Goal: Communication & Community: Participate in discussion

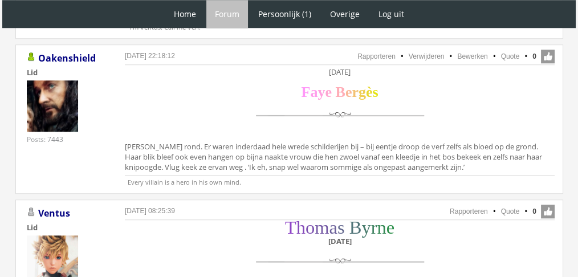
scroll to position [980, 0]
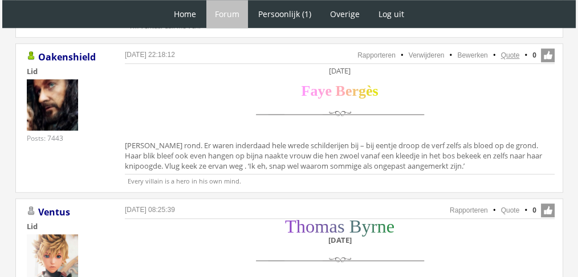
click at [517, 51] on link "Quote" at bounding box center [510, 55] width 19 height 8
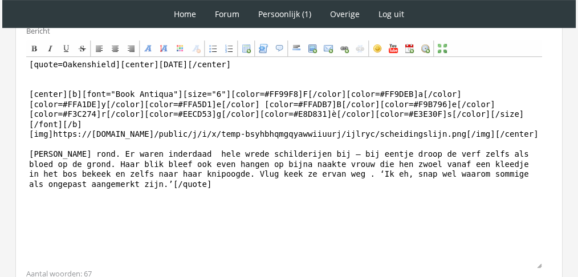
scroll to position [390, 0]
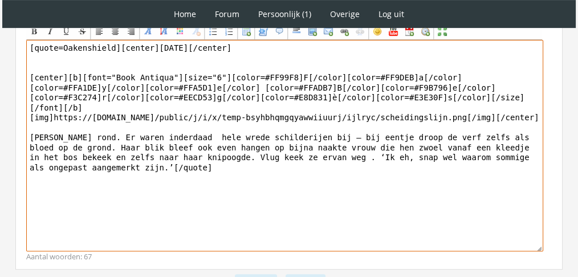
click at [313, 139] on textarea "[quote=Oakenshield][center][DATE][/center] [center][b][font="Book Antiqua"][siz…" at bounding box center [284, 145] width 517 height 211
paste textarea "‘Wat?’ fluisterde ze. Natuurlijk: ze voelde de aantrekkingskracht tussen hen oo…"
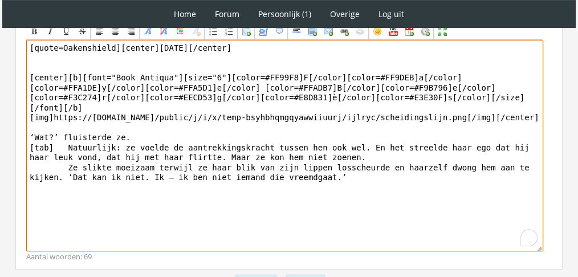
drag, startPoint x: 48, startPoint y: 136, endPoint x: 32, endPoint y: 136, distance: 16.5
click at [32, 136] on textarea "[quote=Oakenshield][center][DATE][/center] [center][b][font="Book Antiqua"][siz…" at bounding box center [284, 145] width 517 height 211
drag, startPoint x: 51, startPoint y: 134, endPoint x: 23, endPoint y: 135, distance: 27.4
click at [23, 135] on div "Bericht Bold Italic Underline Strikethrough Align left Center Align right Font …" at bounding box center [288, 135] width 547 height 268
click at [38, 154] on textarea "[quote=Oakenshield][center][DATE][/center] [center][b][font="Book Antiqua"][siz…" at bounding box center [284, 145] width 517 height 211
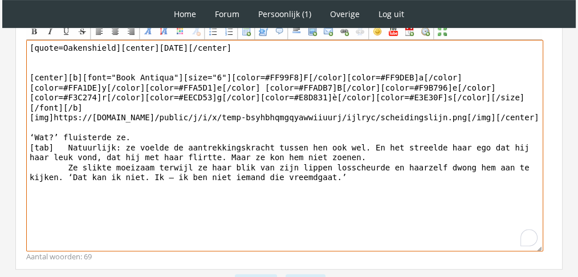
paste textarea "[tab]"
drag, startPoint x: 109, startPoint y: 43, endPoint x: 16, endPoint y: 22, distance: 95.2
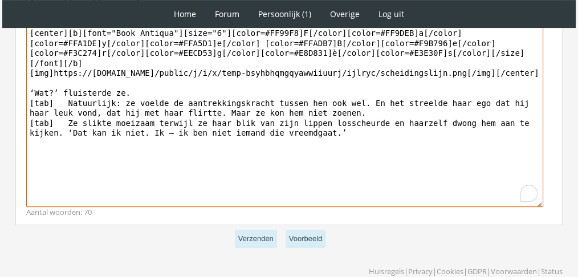
scroll to position [450, 0]
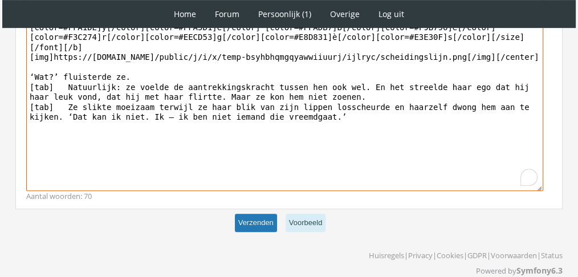
type textarea "[center][DATE][/center] [center][b][font="Book Antiqua"][size="6"][color=#FF99F…"
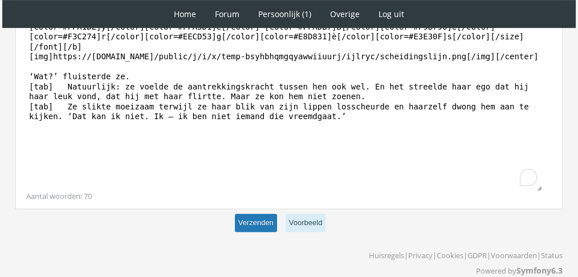
click at [255, 222] on button "Verzenden" at bounding box center [256, 223] width 42 height 19
